Goal: Information Seeking & Learning: Learn about a topic

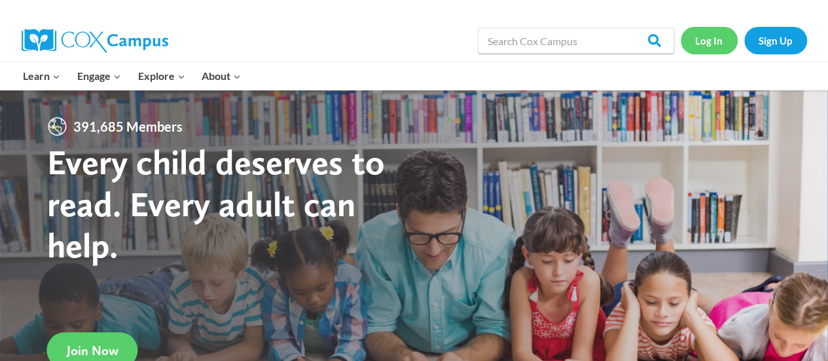
click at [714, 44] on link "Log In" at bounding box center [709, 40] width 57 height 27
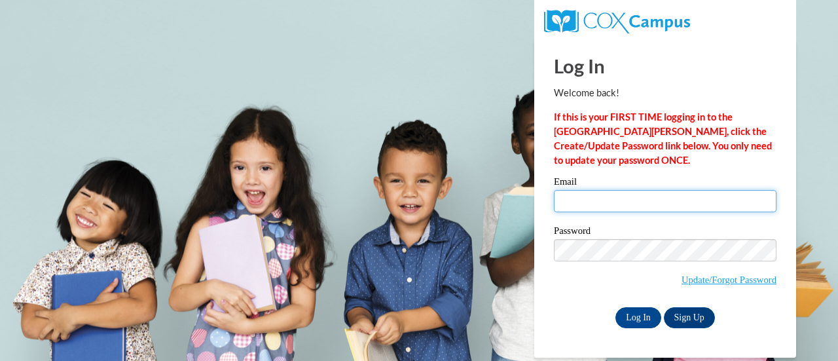
drag, startPoint x: 612, startPoint y: 206, endPoint x: 614, endPoint y: 221, distance: 14.6
click at [612, 206] on input "Email" at bounding box center [665, 201] width 222 height 22
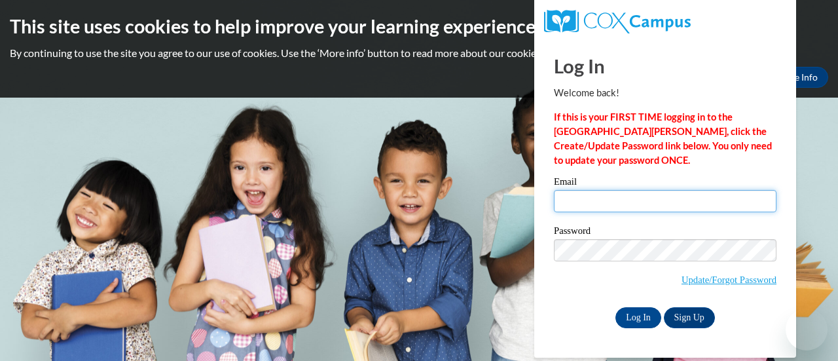
type input "schrsam@sdmfschools.org"
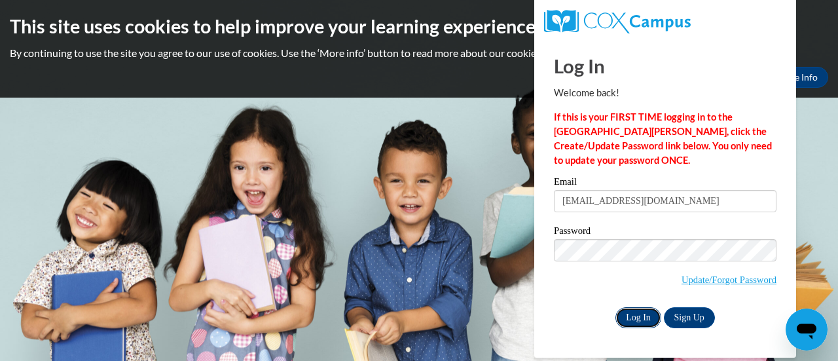
click at [639, 319] on input "Log In" at bounding box center [638, 317] width 46 height 21
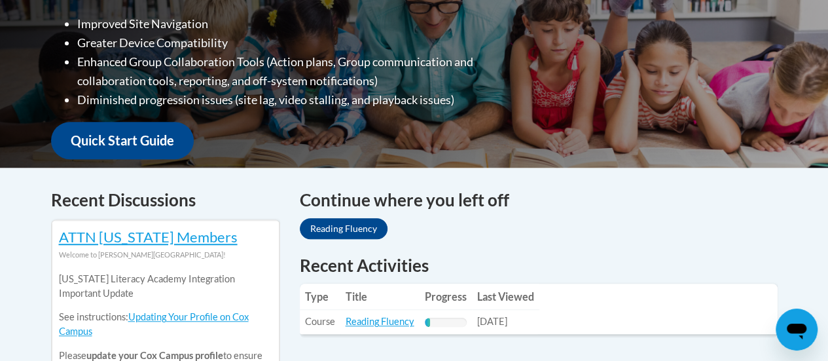
scroll to position [501, 0]
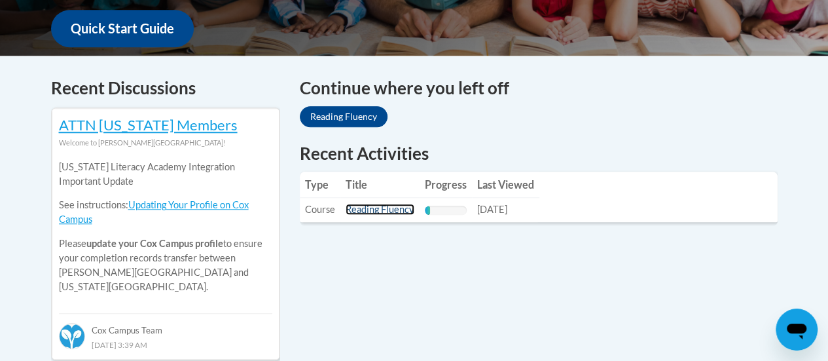
click at [407, 209] on link "Reading Fluency" at bounding box center [380, 209] width 69 height 11
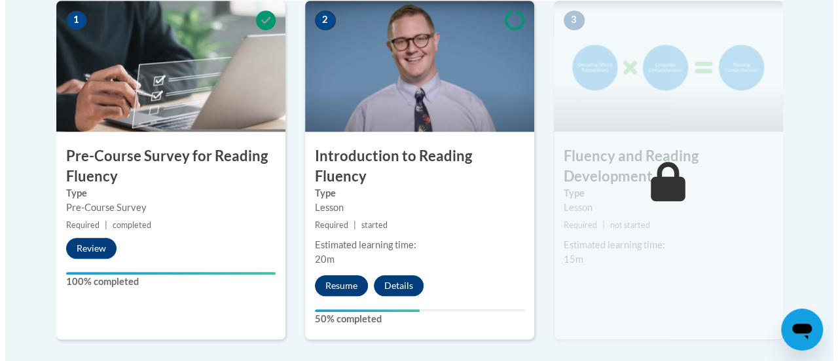
scroll to position [459, 0]
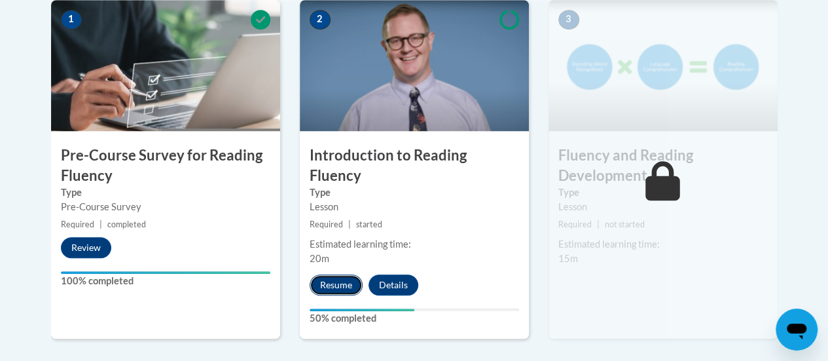
click at [335, 274] on button "Resume" at bounding box center [336, 284] width 53 height 21
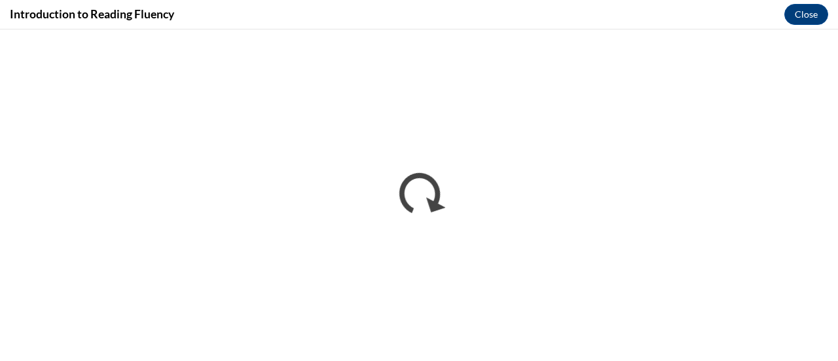
scroll to position [0, 0]
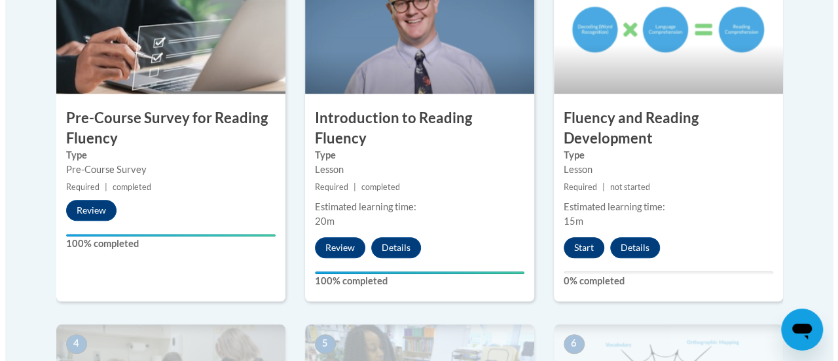
scroll to position [497, 0]
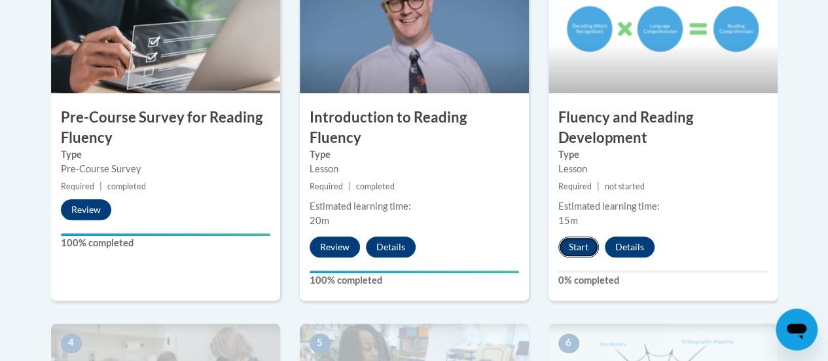
click at [573, 249] on button "Start" at bounding box center [578, 246] width 41 height 21
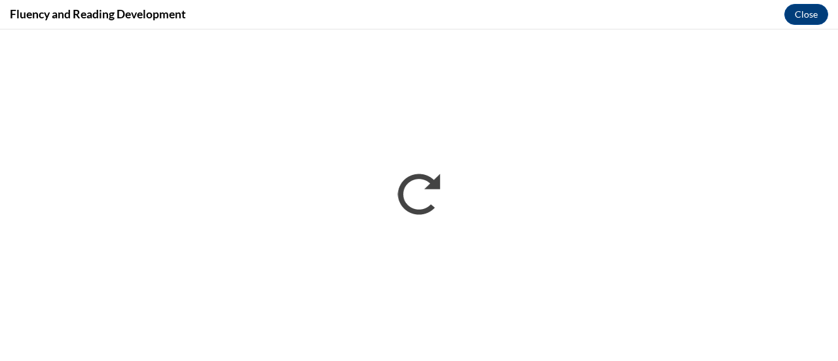
scroll to position [0, 0]
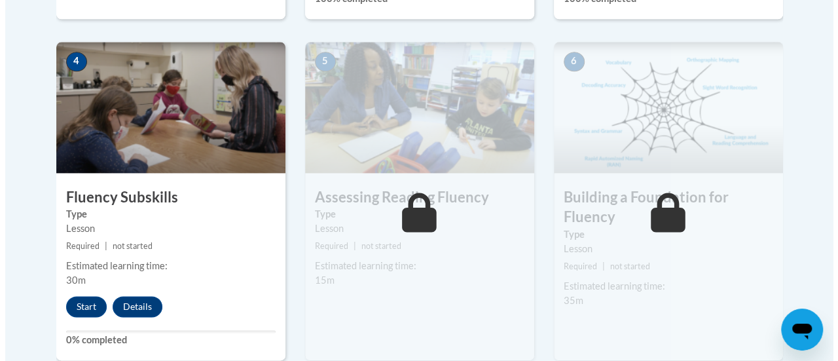
scroll to position [811, 0]
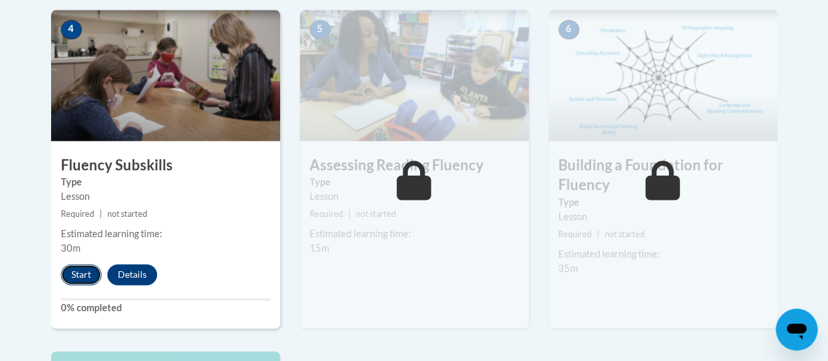
click at [79, 273] on button "Start" at bounding box center [81, 274] width 41 height 21
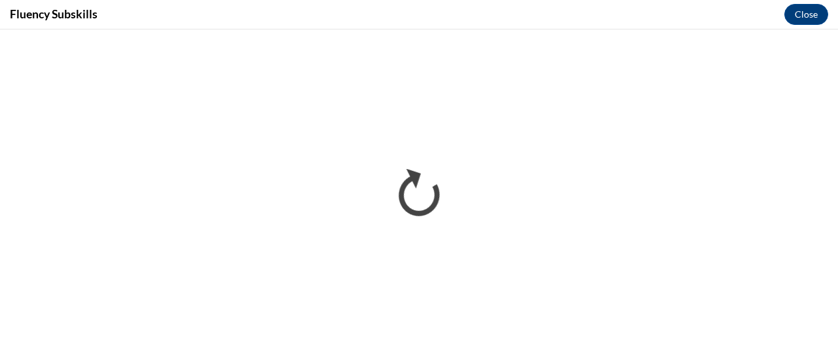
scroll to position [0, 0]
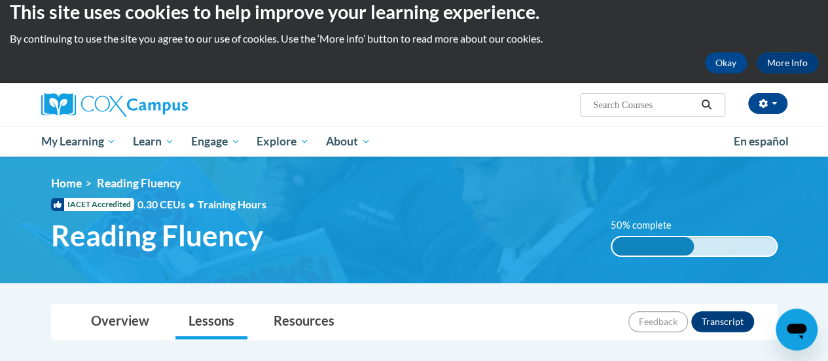
scroll to position [11, 0]
